Goal: Find specific page/section: Find specific page/section

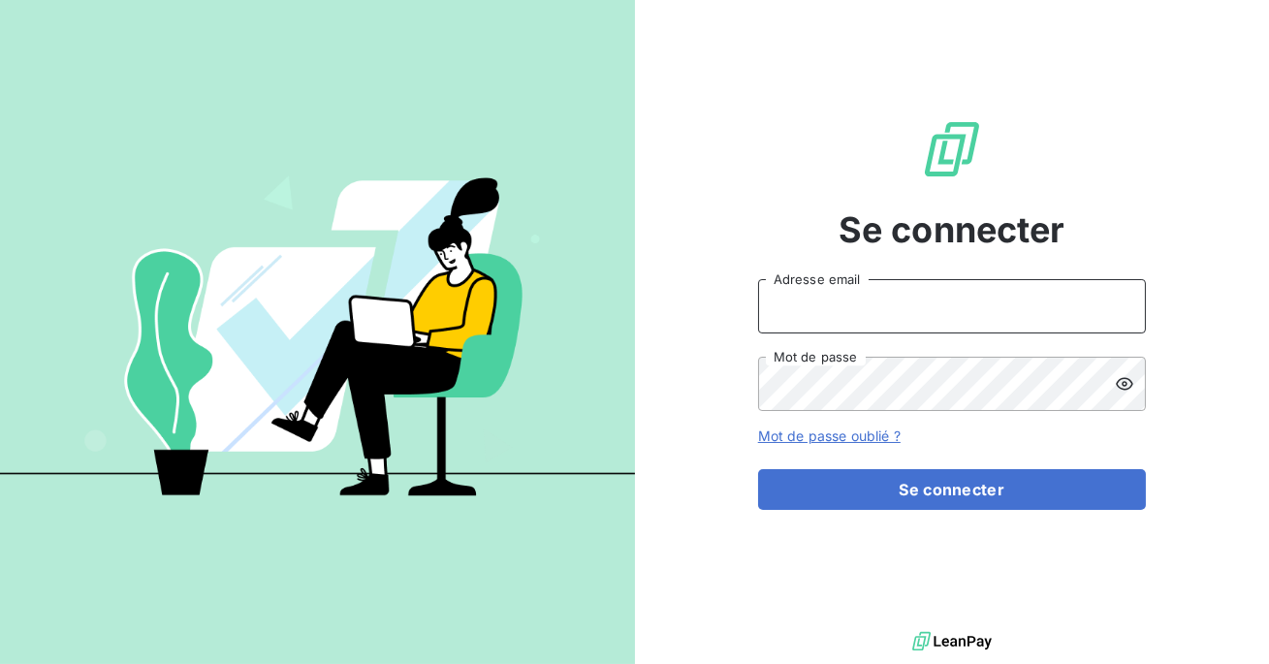
type input "admin@ariesconsultingfzco"
click at [923, 467] on form "admin@ariesconsultingfzco Adresse email Mot de passe Mot de passe oublié ? Se c…" at bounding box center [952, 394] width 388 height 231
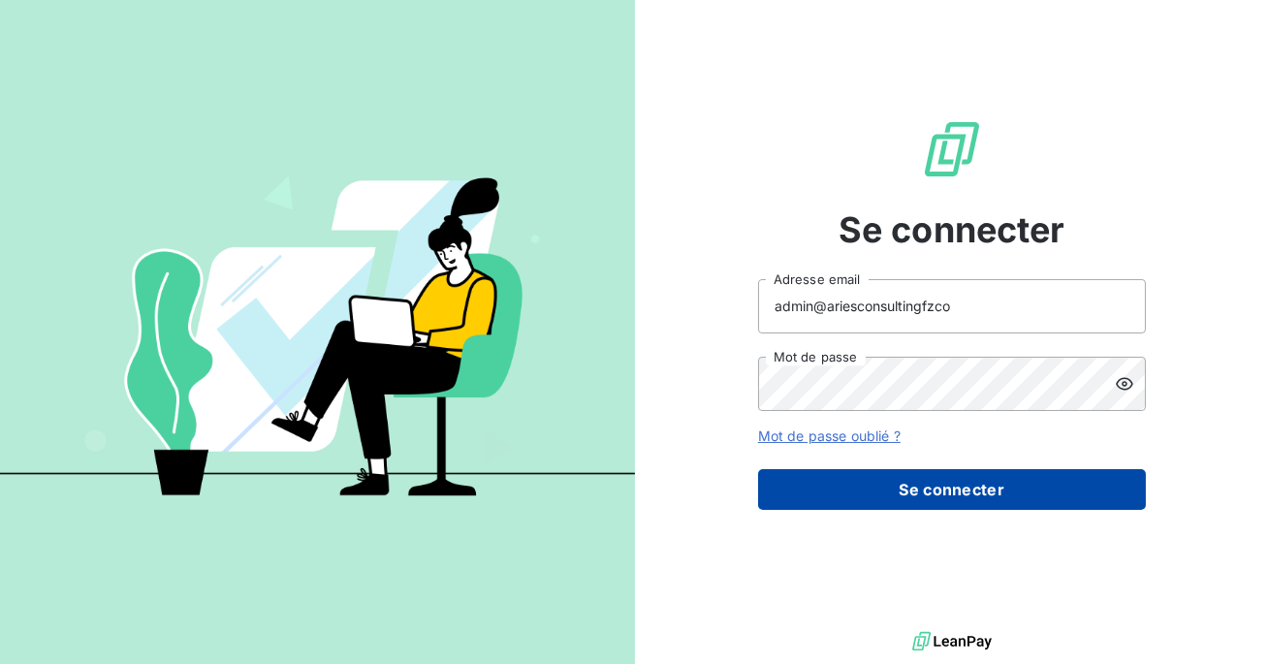
click at [925, 486] on button "Se connecter" at bounding box center [952, 489] width 388 height 41
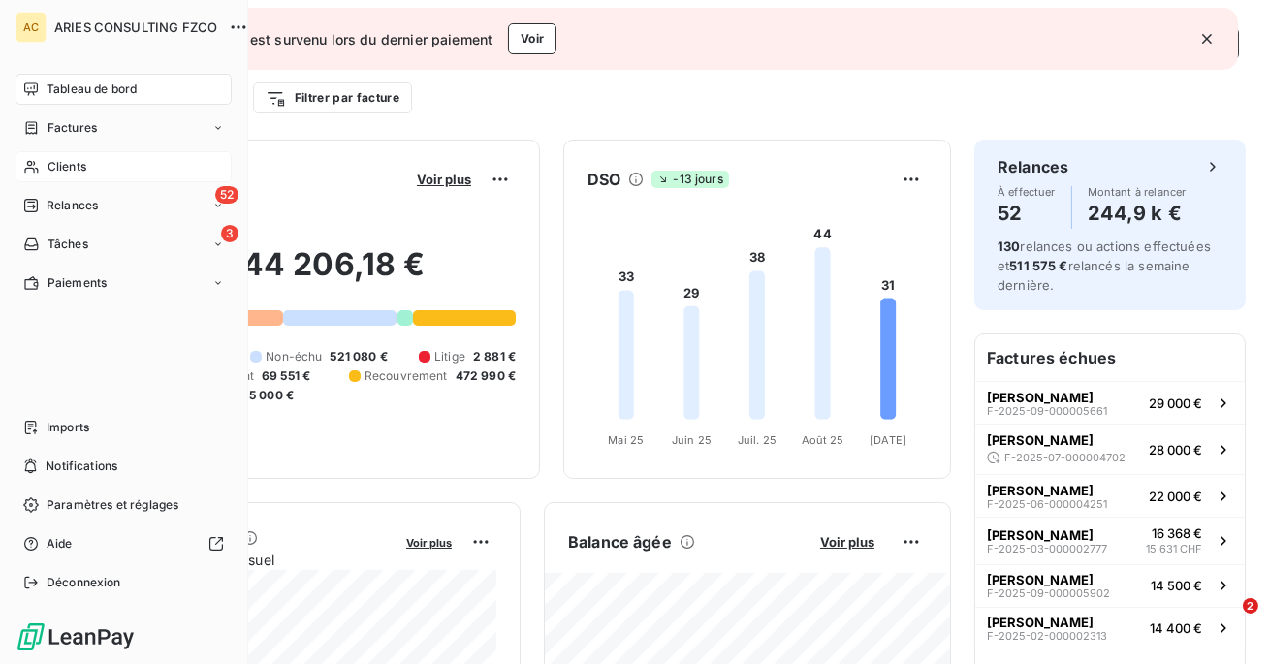
click at [52, 156] on div "Clients" at bounding box center [124, 166] width 216 height 31
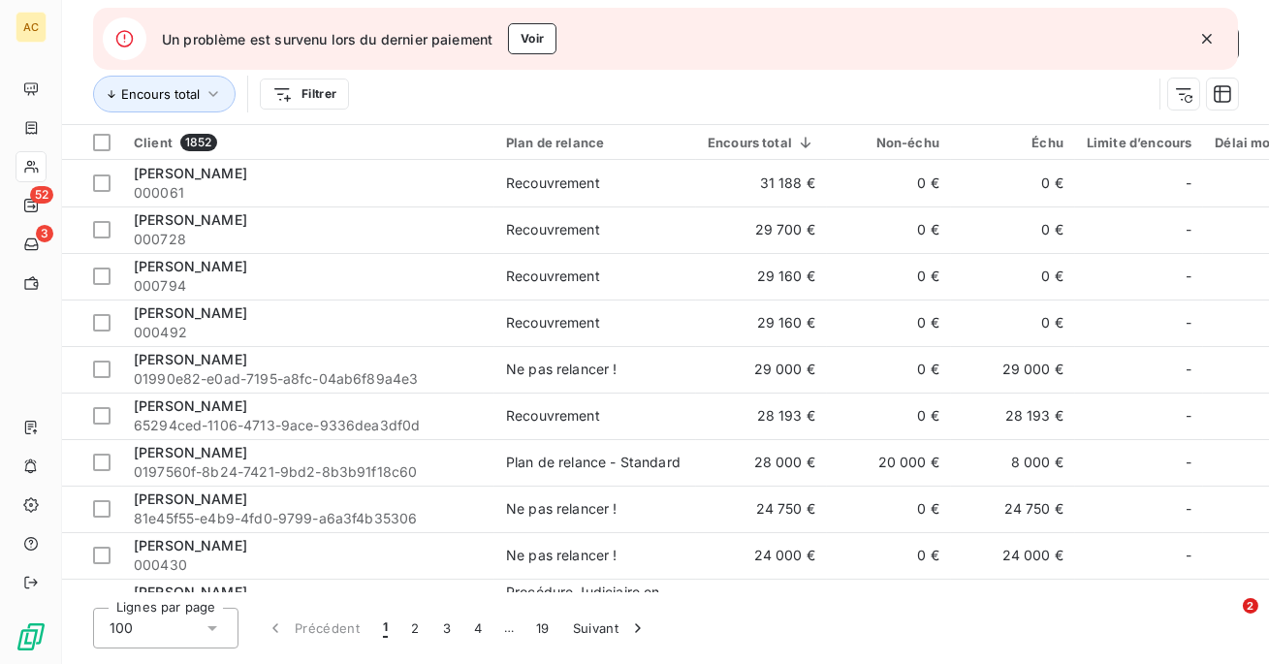
click at [1205, 38] on icon "button" at bounding box center [1206, 38] width 19 height 19
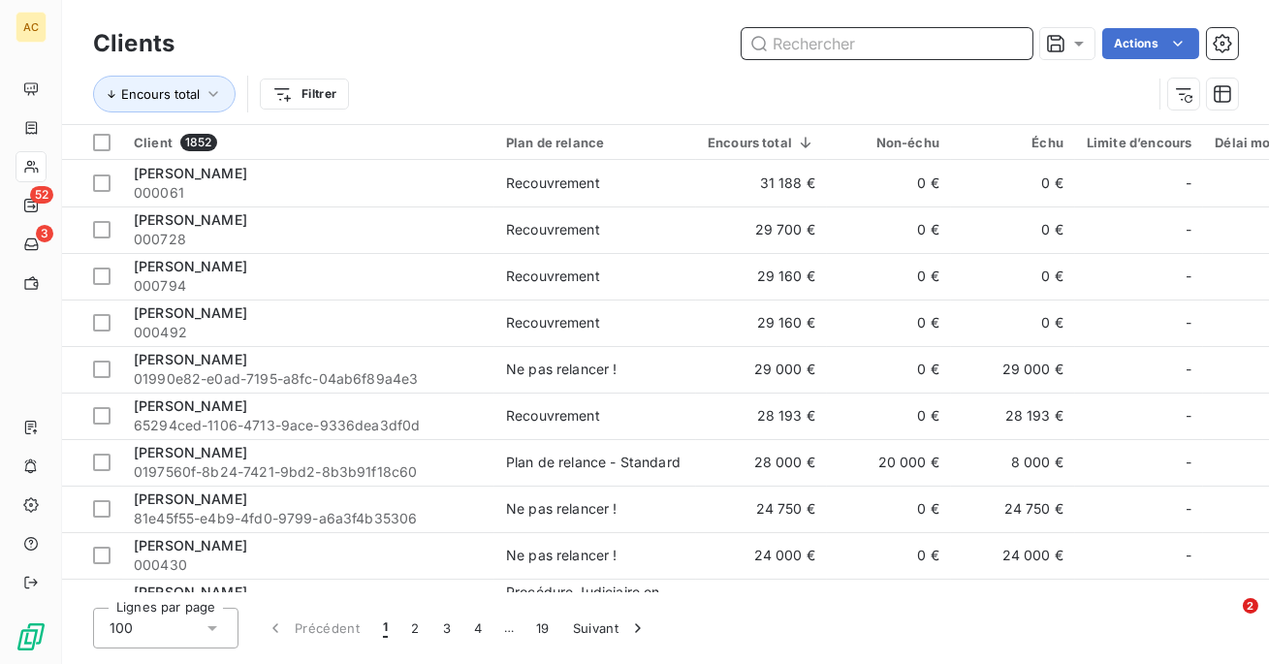
click at [942, 47] on input "text" at bounding box center [886, 43] width 291 height 31
paste input "VANOVERFELD"
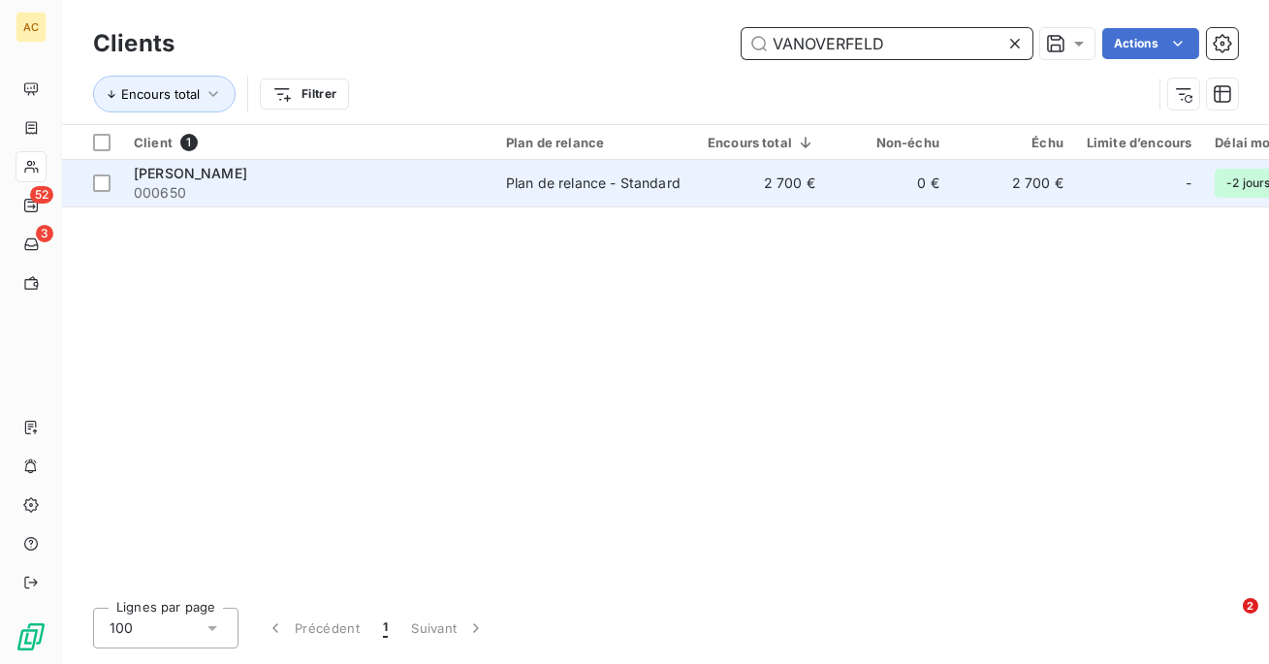
type input "VANOVERFELD"
click at [688, 199] on td "Plan de relance - Standard" at bounding box center [595, 183] width 202 height 47
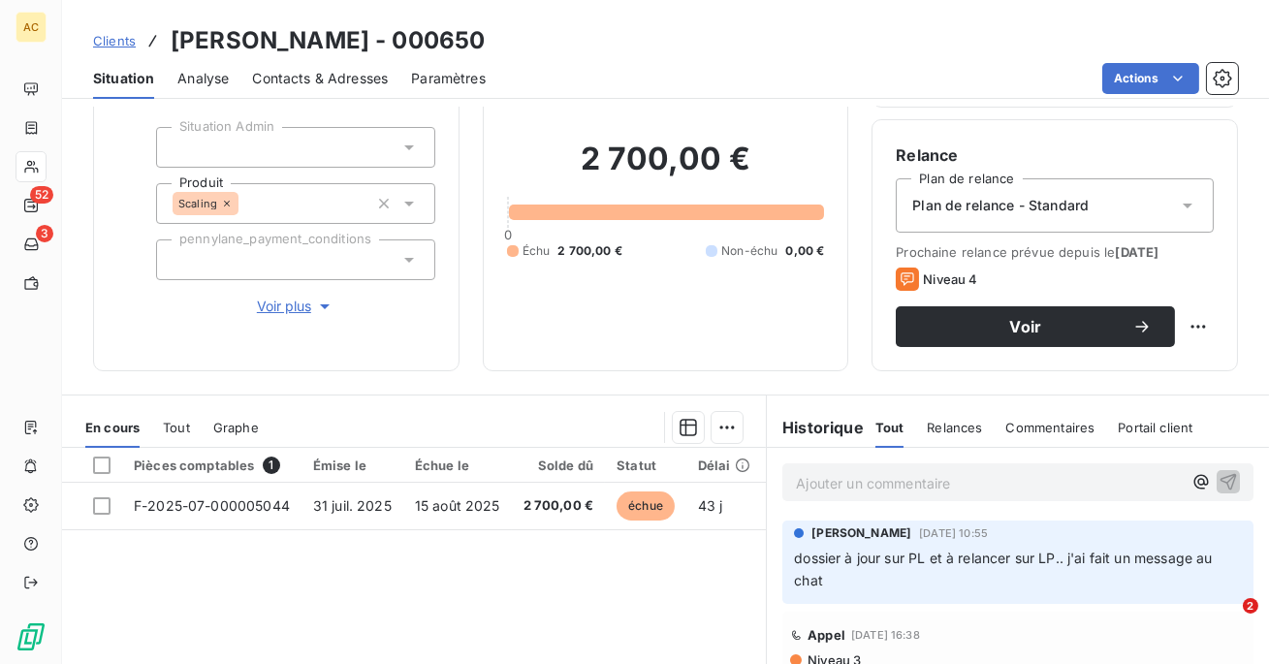
scroll to position [191, 0]
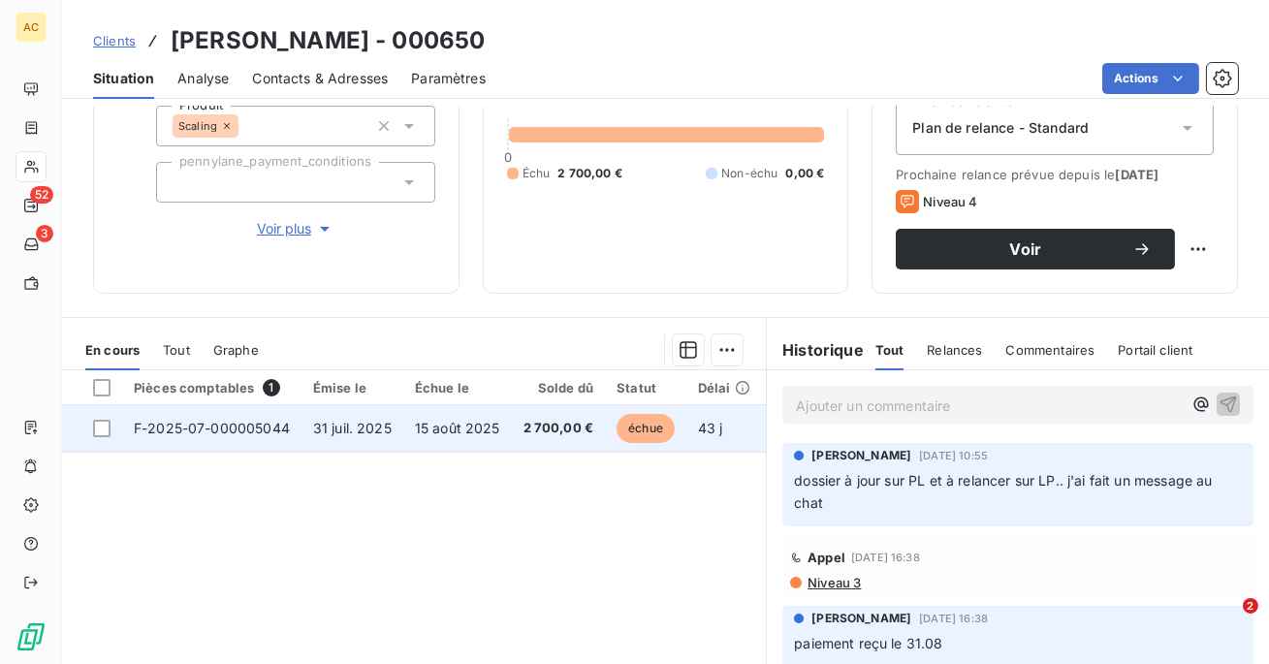
click at [481, 435] on span "15 août 2025" at bounding box center [457, 428] width 85 height 16
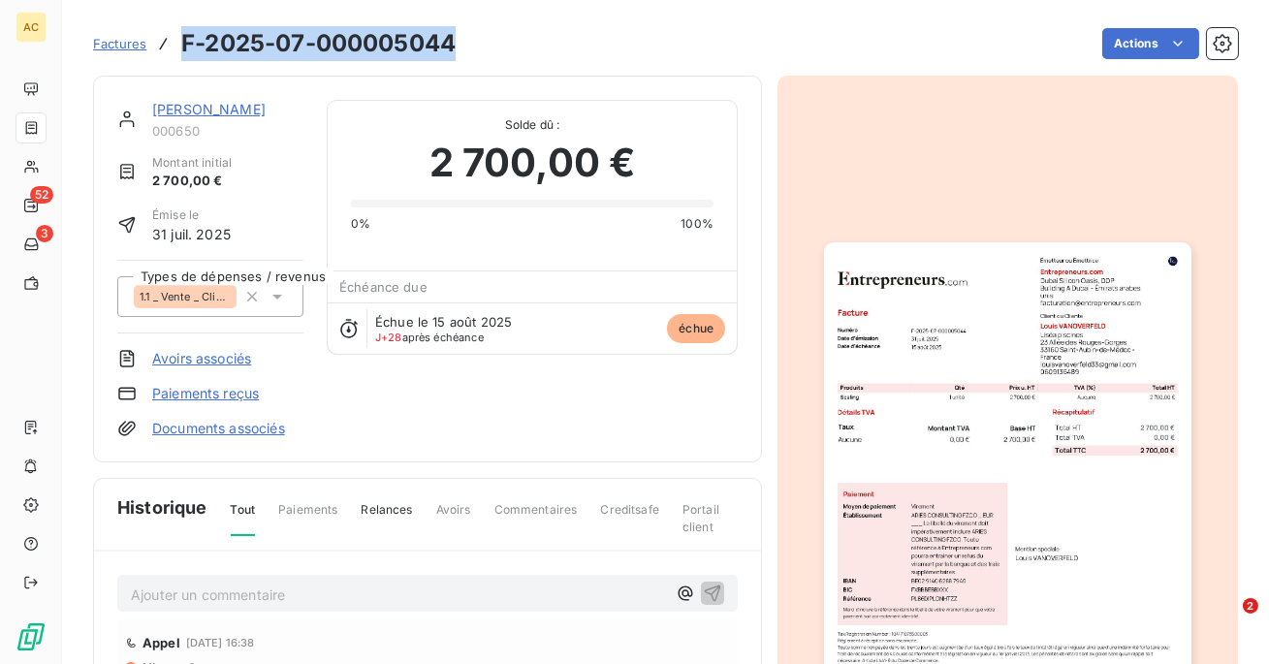
drag, startPoint x: 456, startPoint y: 38, endPoint x: 183, endPoint y: 27, distance: 273.5
click at [183, 27] on h3 "F-2025-07-000005044" at bounding box center [318, 43] width 274 height 35
copy h3 "F-2025-07-000005044"
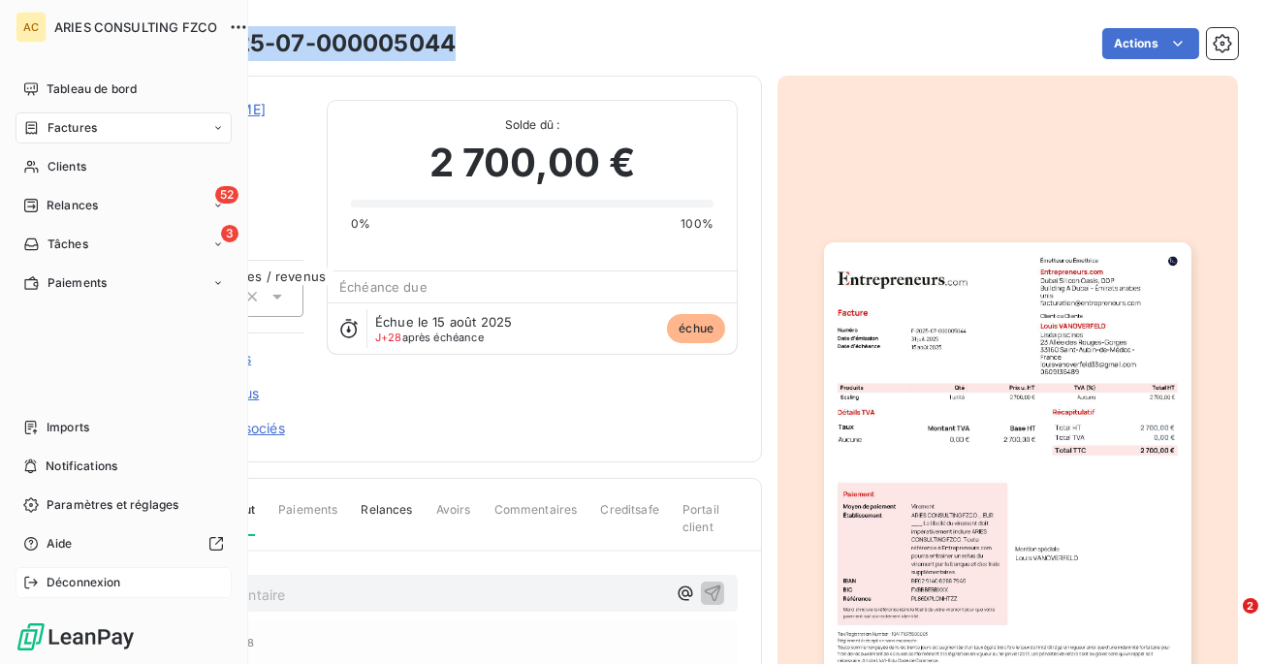
click at [54, 572] on div "Déconnexion" at bounding box center [124, 582] width 216 height 31
